Goal: Entertainment & Leisure: Consume media (video, audio)

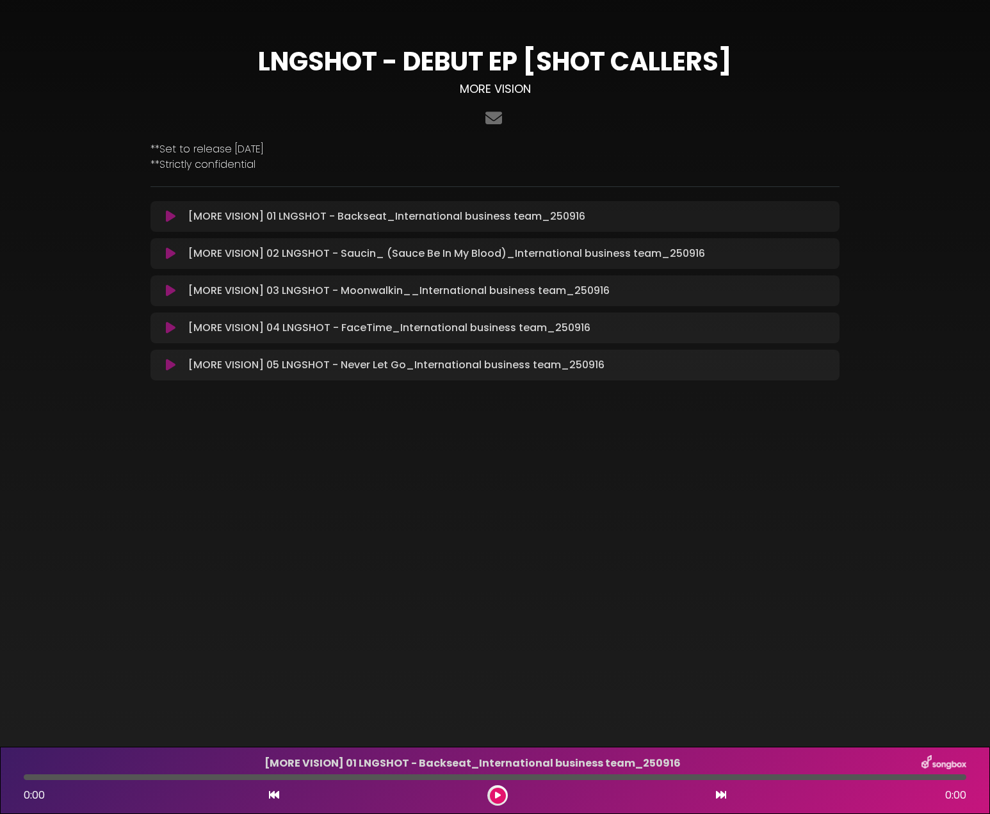
click at [171, 218] on icon at bounding box center [171, 216] width 10 height 13
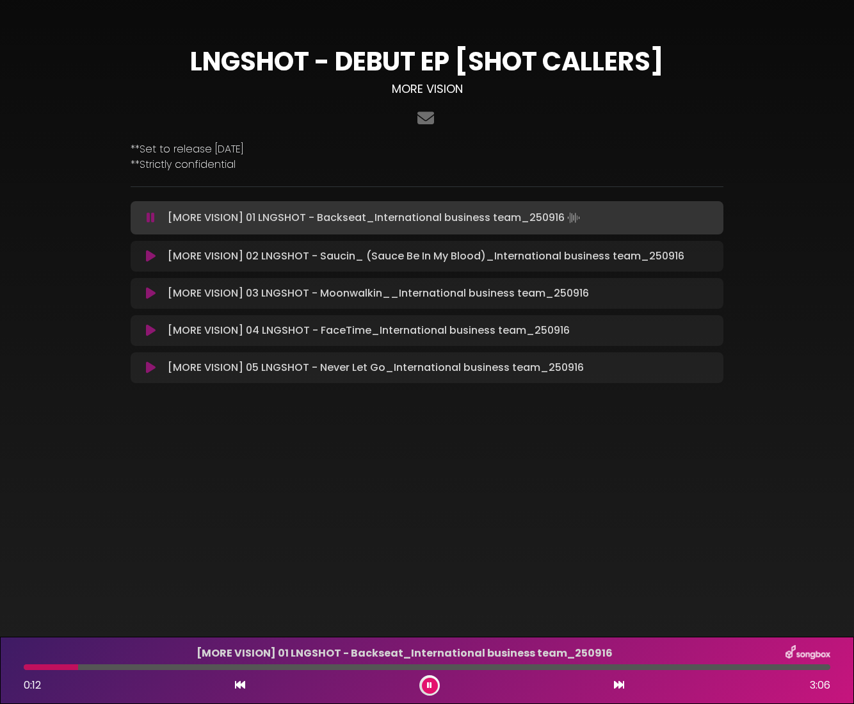
click at [115, 667] on div at bounding box center [427, 667] width 807 height 6
click at [158, 669] on div at bounding box center [427, 667] width 807 height 6
click at [191, 669] on div at bounding box center [427, 667] width 807 height 6
drag, startPoint x: 462, startPoint y: 671, endPoint x: 608, endPoint y: 674, distance: 146.0
click at [608, 674] on div "[MORE VISION] 01 LNGSHOT - Backseat_International business team_[DATE] 1:42 3:06" at bounding box center [427, 670] width 822 height 51
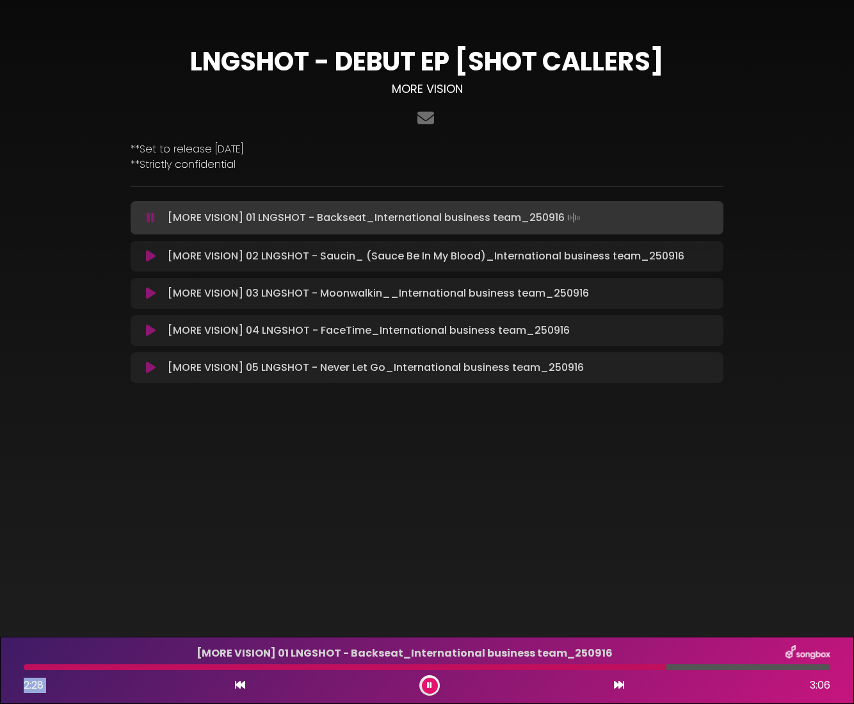
drag, startPoint x: 467, startPoint y: 669, endPoint x: 667, endPoint y: 675, distance: 199.3
click at [667, 675] on div "[MORE VISION] 01 LNGSHOT - Backseat_International business team_[DATE] 2:28 3:06" at bounding box center [427, 670] width 822 height 51
click at [143, 261] on button at bounding box center [150, 256] width 24 height 13
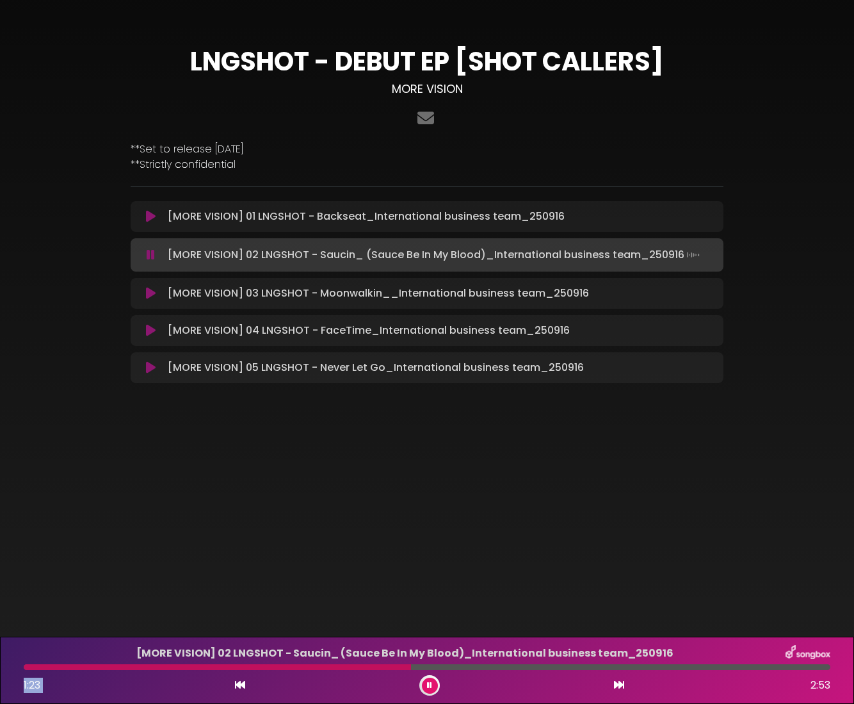
click at [497, 669] on div at bounding box center [427, 667] width 807 height 6
click at [152, 297] on icon at bounding box center [151, 293] width 10 height 13
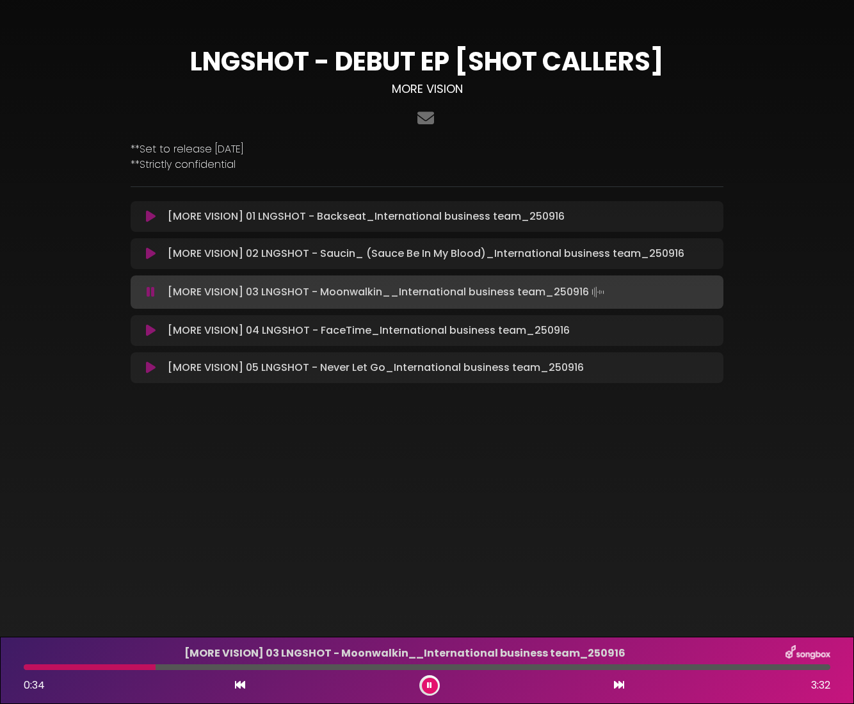
click at [199, 668] on div at bounding box center [427, 667] width 807 height 6
drag, startPoint x: 205, startPoint y: 668, endPoint x: 294, endPoint y: 669, distance: 89.0
click at [294, 669] on div at bounding box center [427, 667] width 807 height 6
drag, startPoint x: 309, startPoint y: 668, endPoint x: 475, endPoint y: 665, distance: 166.5
click at [475, 665] on div at bounding box center [427, 667] width 807 height 6
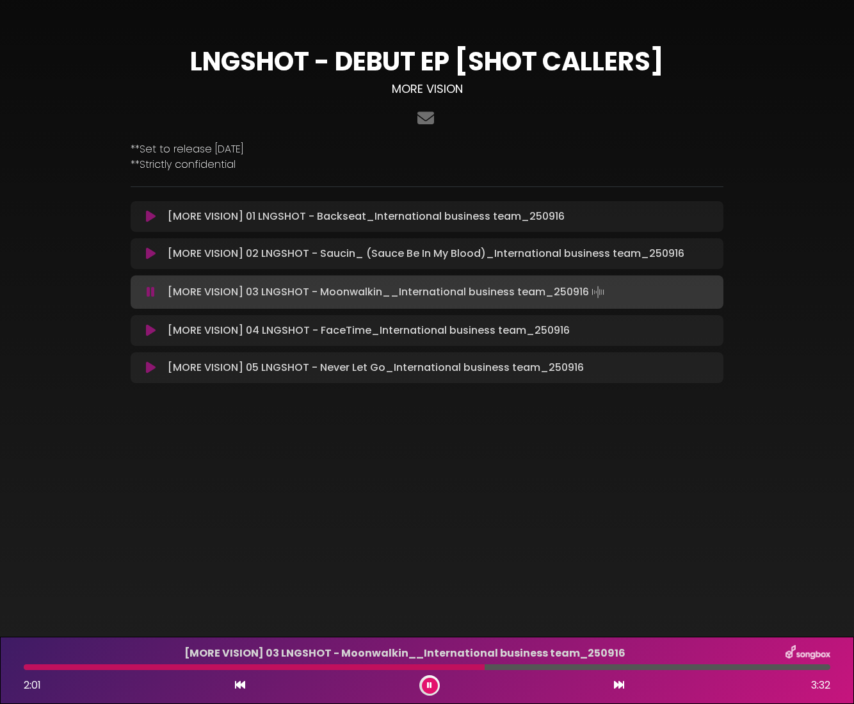
click at [150, 332] on icon at bounding box center [151, 330] width 10 height 13
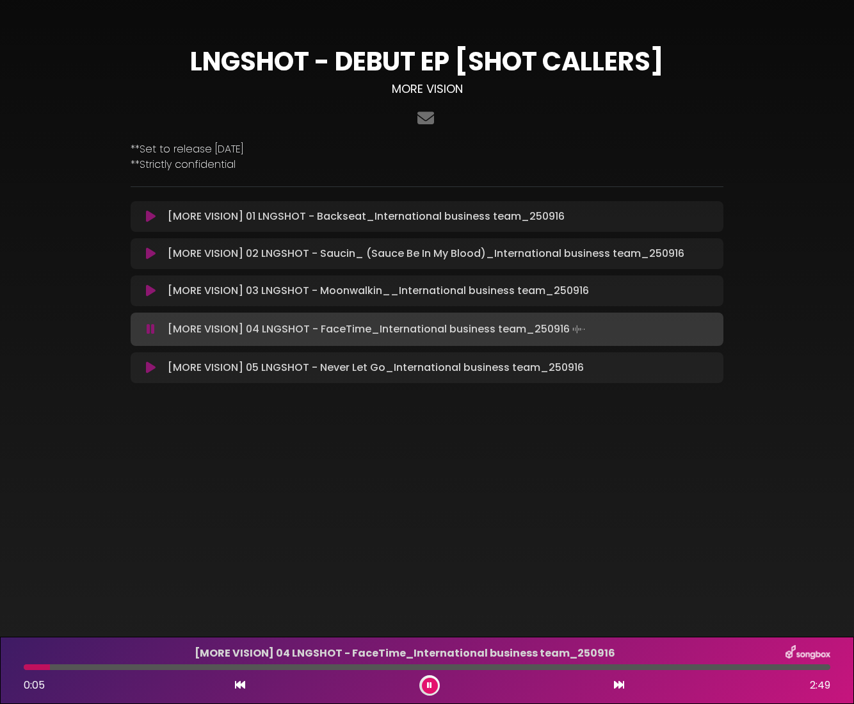
drag, startPoint x: 53, startPoint y: 670, endPoint x: 103, endPoint y: 670, distance: 50.0
click at [103, 670] on div "[MORE VISION] 04 LNGSHOT - FaceTime_International business team_[DATE] 0:05 2:49" at bounding box center [427, 670] width 822 height 51
click at [275, 667] on div at bounding box center [427, 667] width 807 height 6
click at [380, 665] on div at bounding box center [427, 667] width 807 height 6
drag, startPoint x: 440, startPoint y: 669, endPoint x: 521, endPoint y: 669, distance: 80.7
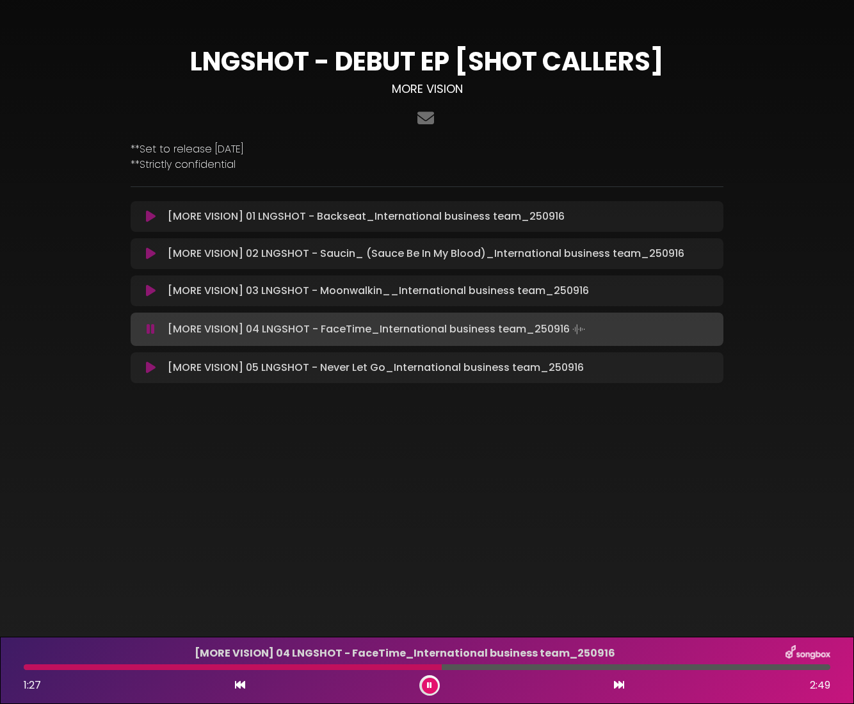
click at [521, 669] on div at bounding box center [427, 667] width 807 height 6
drag, startPoint x: 521, startPoint y: 669, endPoint x: 628, endPoint y: 663, distance: 107.8
click at [628, 663] on div "[MORE VISION] 04 LNGSHOT - FaceTime_International business team_[DATE] 1:46 2:49" at bounding box center [427, 670] width 822 height 51
drag, startPoint x: 639, startPoint y: 669, endPoint x: 768, endPoint y: 669, distance: 128.7
click at [769, 670] on div "[MORE VISION] 04 LNGSHOT - FaceTime_International business team_[DATE] 2:10 2:49" at bounding box center [427, 670] width 822 height 51
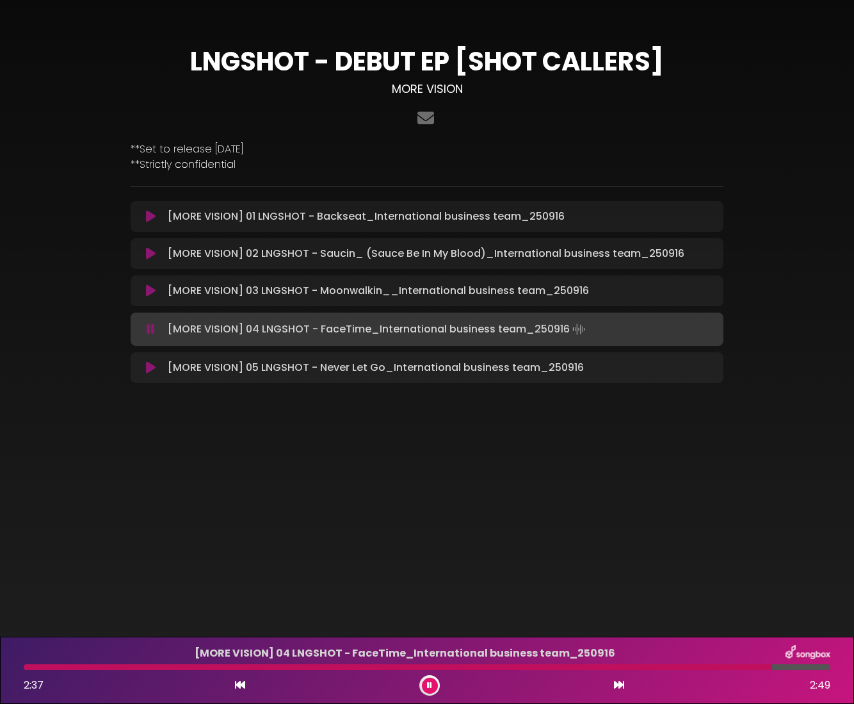
click at [381, 489] on body "× LNGSHOT - DEBUT EP [SHOT CALLERS] MORE VISION ×" at bounding box center [427, 352] width 854 height 704
click at [153, 373] on icon at bounding box center [151, 367] width 10 height 13
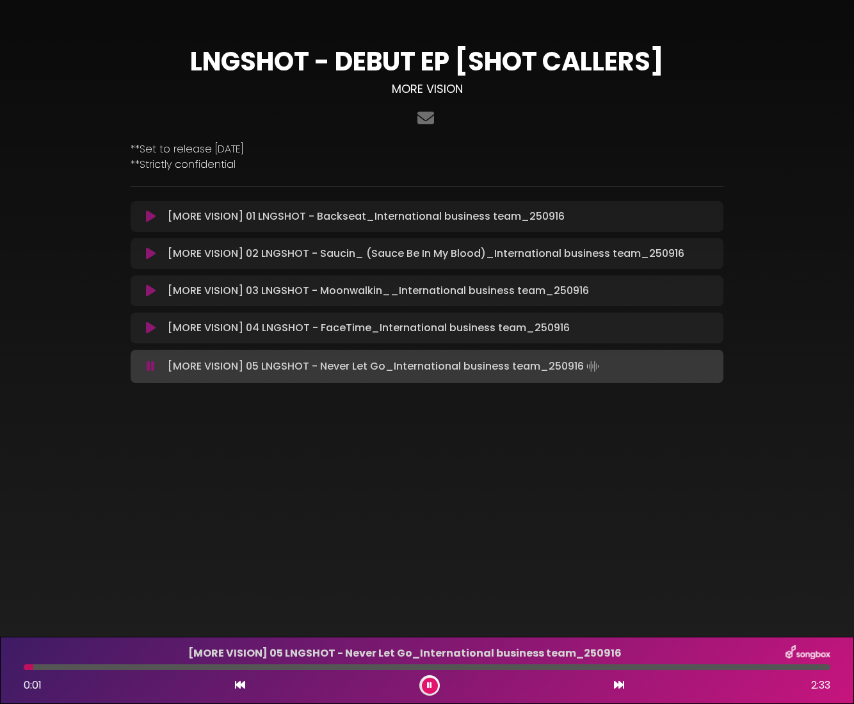
drag, startPoint x: 33, startPoint y: 670, endPoint x: 77, endPoint y: 674, distance: 43.7
click at [77, 674] on div "[MORE VISION] 05 LNGSHOT - Never Let Go_International business team_[DATE] 0:01…" at bounding box center [427, 670] width 822 height 51
drag, startPoint x: 41, startPoint y: 668, endPoint x: 87, endPoint y: 666, distance: 46.1
click at [87, 666] on div at bounding box center [427, 667] width 807 height 6
click at [145, 667] on div at bounding box center [427, 667] width 807 height 6
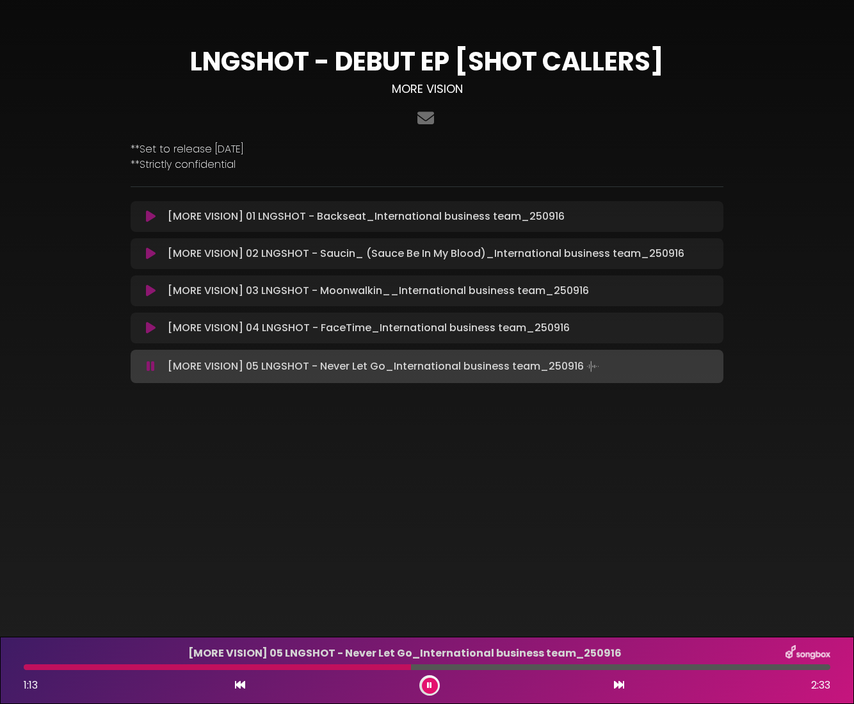
click at [453, 670] on div "[MORE VISION] 05 LNGSHOT - Never Let Go_International business team_[DATE] 1:13…" at bounding box center [427, 670] width 822 height 51
drag, startPoint x: 516, startPoint y: 670, endPoint x: 540, endPoint y: 670, distance: 23.7
click at [539, 670] on div "[MORE VISION] 05 LNGSHOT - Never Let Go_International business team_[DATE] 1:14…" at bounding box center [427, 670] width 822 height 51
drag, startPoint x: 558, startPoint y: 668, endPoint x: 710, endPoint y: 670, distance: 151.8
click at [710, 670] on div "[MORE VISION] 05 LNGSHOT - Never Let Go_International business team_[DATE] 1:39…" at bounding box center [427, 670] width 822 height 51
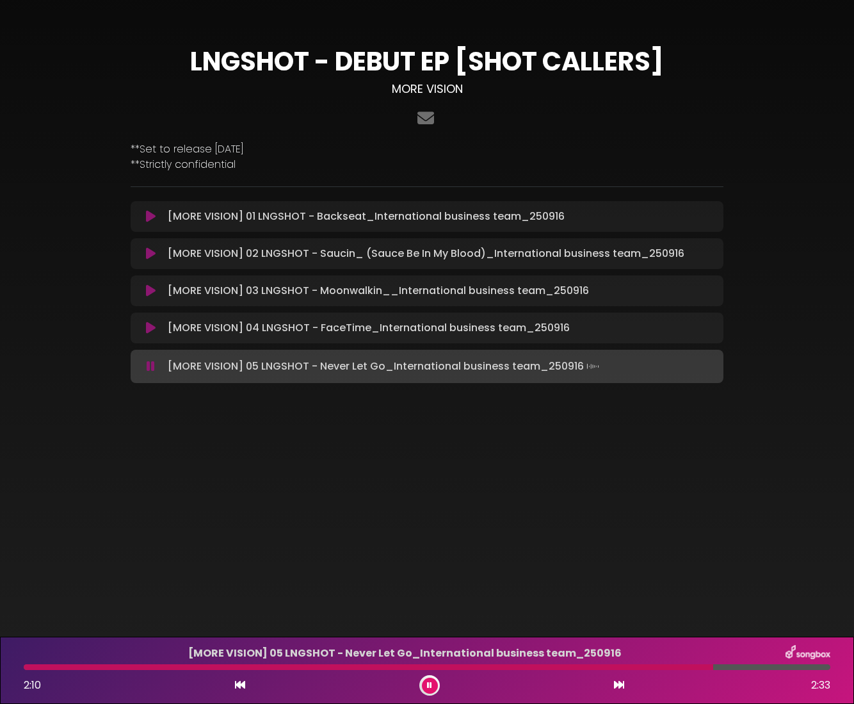
drag, startPoint x: 434, startPoint y: 686, endPoint x: 416, endPoint y: 453, distance: 233.2
click at [437, 687] on button at bounding box center [430, 686] width 16 height 16
